Goal: Task Accomplishment & Management: Manage account settings

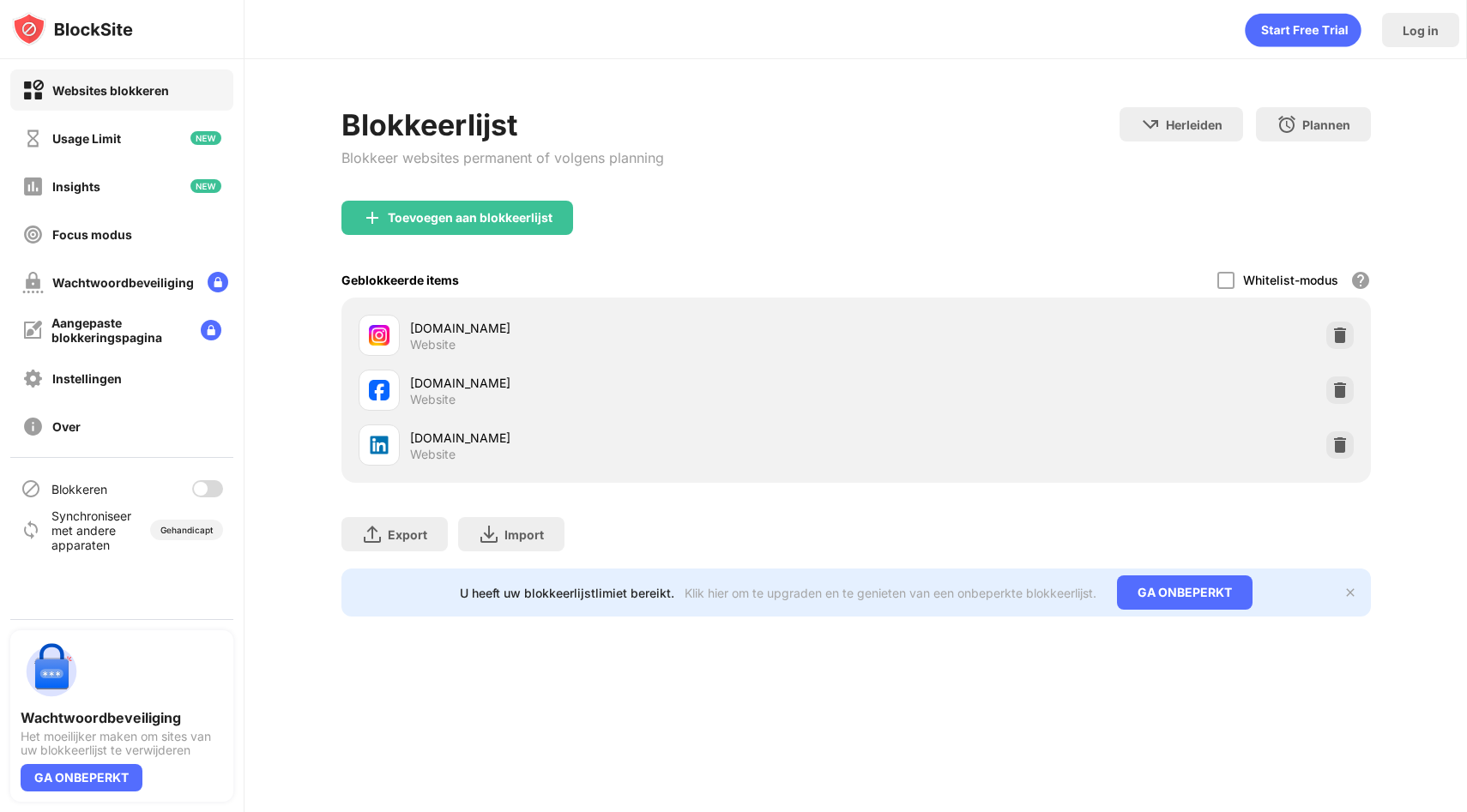
click at [203, 484] on div at bounding box center [200, 489] width 13 height 13
